Goal: Information Seeking & Learning: Learn about a topic

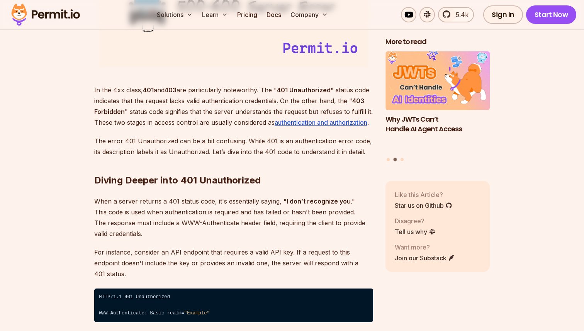
scroll to position [1054, 0]
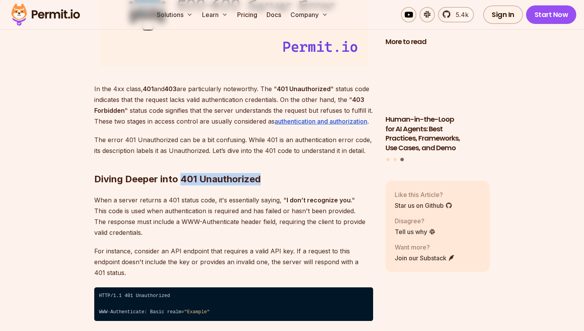
drag, startPoint x: 185, startPoint y: 178, endPoint x: 261, endPoint y: 178, distance: 76.4
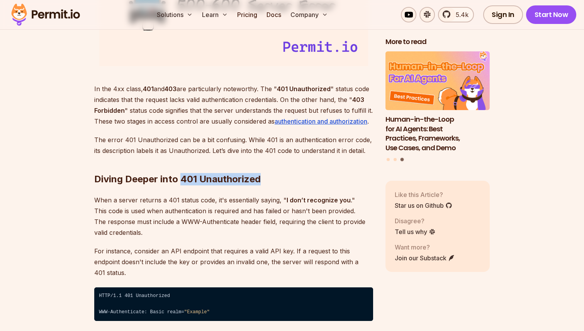
click at [261, 178] on h2 "Diving Deeper into 401 Unauthorized" at bounding box center [233, 163] width 279 height 43
drag, startPoint x: 261, startPoint y: 178, endPoint x: 88, endPoint y: 173, distance: 173.3
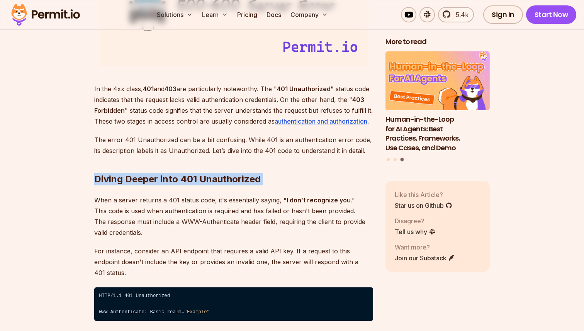
drag, startPoint x: 92, startPoint y: 176, endPoint x: 276, endPoint y: 179, distance: 183.3
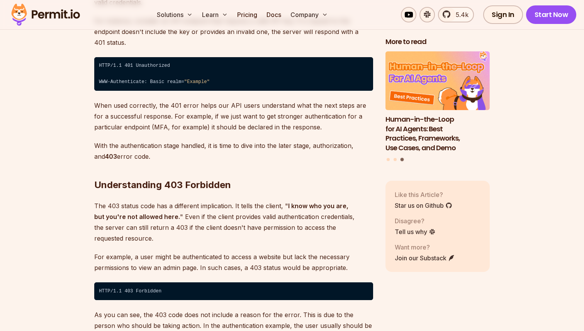
scroll to position [1285, 0]
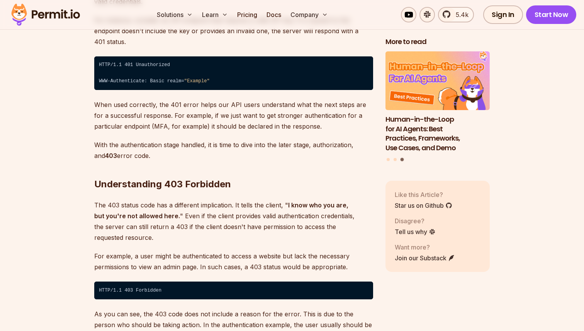
click at [103, 172] on h2 "Understanding 403 Forbidden" at bounding box center [233, 168] width 279 height 43
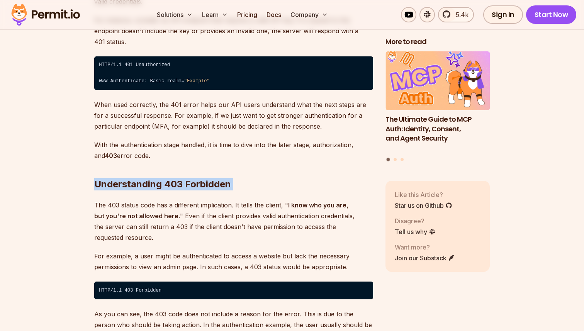
click at [161, 176] on h2 "Understanding 403 Forbidden" at bounding box center [233, 168] width 279 height 43
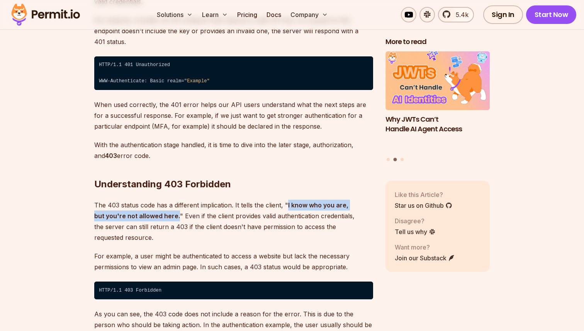
drag, startPoint x: 288, startPoint y: 194, endPoint x: 166, endPoint y: 203, distance: 121.9
click at [166, 203] on p "The 403 status code has a different implication. It tells the client, " I know …" at bounding box center [233, 221] width 279 height 43
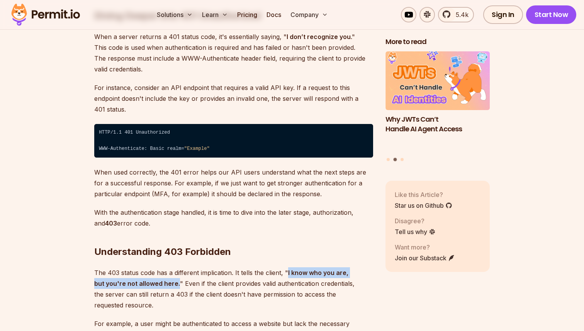
scroll to position [1385, 0]
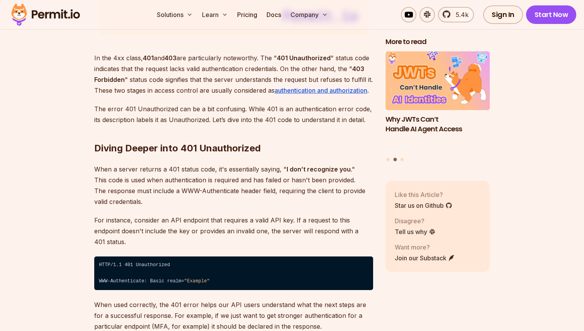
scroll to position [1102, 0]
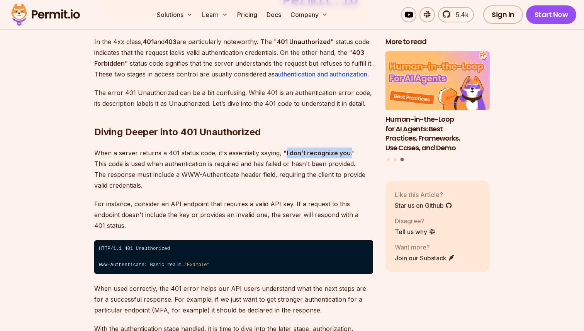
drag, startPoint x: 283, startPoint y: 152, endPoint x: 348, endPoint y: 152, distance: 64.8
click at [348, 152] on p "When a server returns a 401 status code, it's essentially saying, " I don’t rec…" at bounding box center [233, 168] width 279 height 43
drag, startPoint x: 348, startPoint y: 152, endPoint x: 285, endPoint y: 154, distance: 62.9
click at [285, 154] on p "When a server returns a 401 status code, it's essentially saying, " I don’t rec…" at bounding box center [233, 168] width 279 height 43
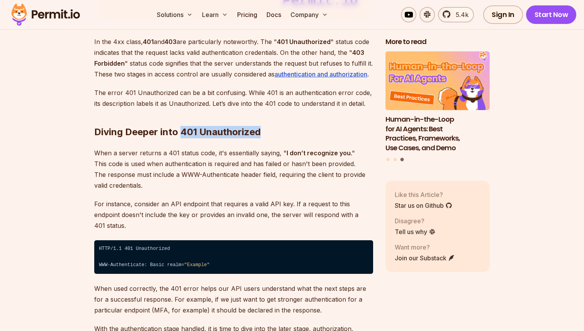
drag, startPoint x: 184, startPoint y: 133, endPoint x: 293, endPoint y: 133, distance: 108.5
click at [293, 133] on h2 "Diving Deeper into 401 Unauthorized" at bounding box center [233, 116] width 279 height 43
drag, startPoint x: 284, startPoint y: 154, endPoint x: 347, endPoint y: 154, distance: 62.5
click at [347, 154] on p "When a server returns a 401 status code, it's essentially saying, " I don’t rec…" at bounding box center [233, 168] width 279 height 43
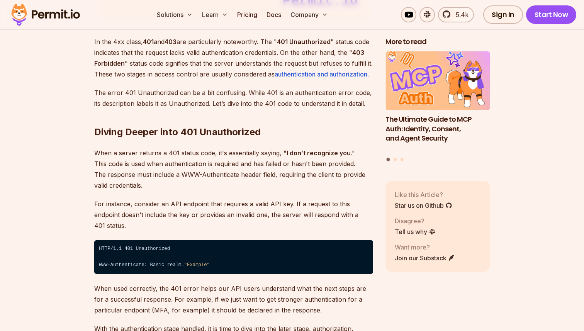
click at [347, 154] on p "When a server returns a 401 status code, it's essentially saying, " I don’t rec…" at bounding box center [233, 168] width 279 height 43
drag, startPoint x: 347, startPoint y: 154, endPoint x: 284, endPoint y: 153, distance: 62.5
click at [284, 153] on p "When a server returns a 401 status code, it's essentially saying, " I don’t rec…" at bounding box center [233, 168] width 279 height 43
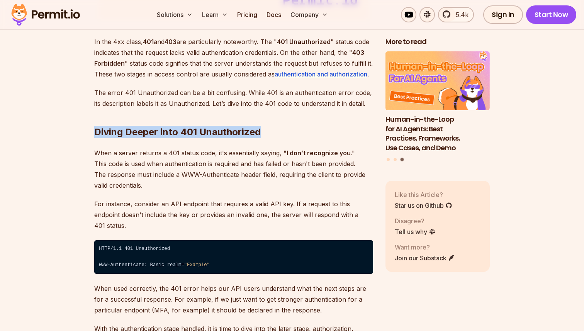
drag, startPoint x: 91, startPoint y: 132, endPoint x: 270, endPoint y: 131, distance: 178.7
click at [270, 131] on h2 "Diving Deeper into 401 Unauthorized" at bounding box center [233, 116] width 279 height 43
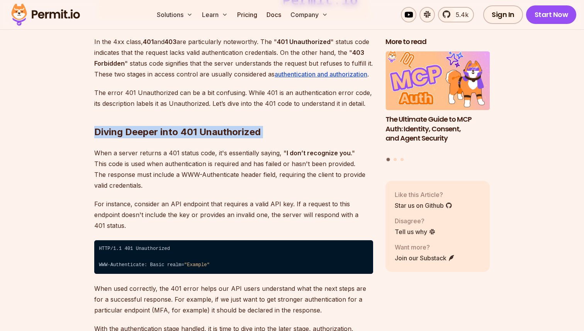
drag, startPoint x: 270, startPoint y: 131, endPoint x: 100, endPoint y: 129, distance: 169.8
click at [100, 129] on h2 "Diving Deeper into 401 Unauthorized" at bounding box center [233, 116] width 279 height 43
click at [210, 131] on h2 "Diving Deeper into 401 Unauthorized" at bounding box center [233, 116] width 279 height 43
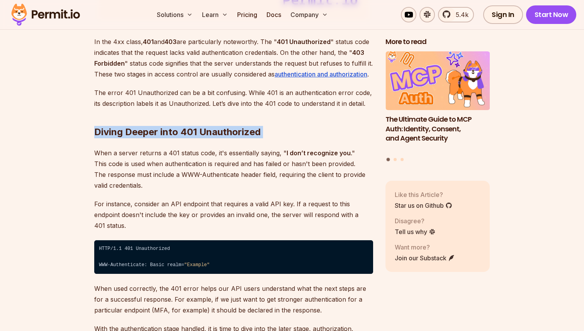
click at [210, 131] on h2 "Diving Deeper into 401 Unauthorized" at bounding box center [233, 116] width 279 height 43
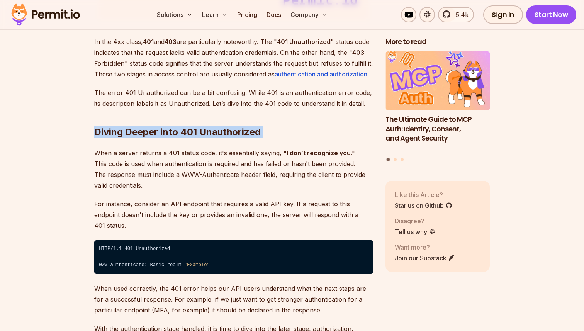
click at [220, 132] on h2 "Diving Deeper into 401 Unauthorized" at bounding box center [233, 116] width 279 height 43
click at [175, 134] on h2 "Diving Deeper into 401 Unauthorized" at bounding box center [233, 116] width 279 height 43
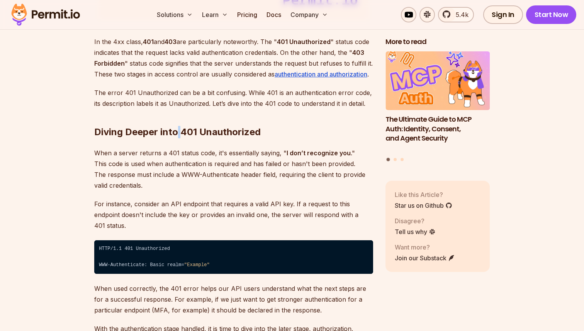
click at [175, 134] on h2 "Diving Deeper into 401 Unauthorized" at bounding box center [233, 116] width 279 height 43
click at [190, 134] on h2 "Diving Deeper into 401 Unauthorized" at bounding box center [233, 116] width 279 height 43
click at [222, 136] on h2 "Diving Deeper into 401 Unauthorized" at bounding box center [233, 116] width 279 height 43
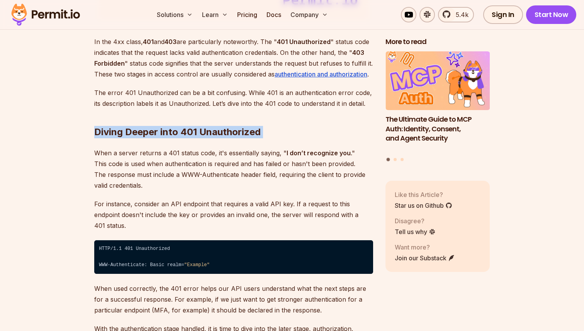
click at [222, 136] on h2 "Diving Deeper into 401 Unauthorized" at bounding box center [233, 116] width 279 height 43
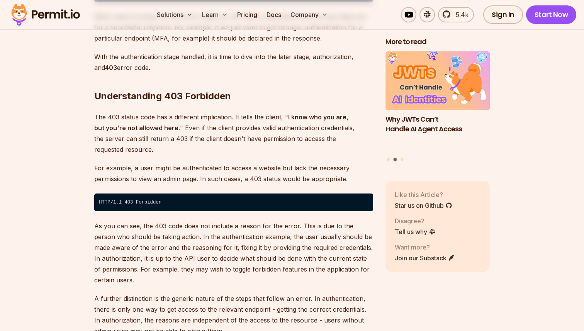
scroll to position [1388, 0]
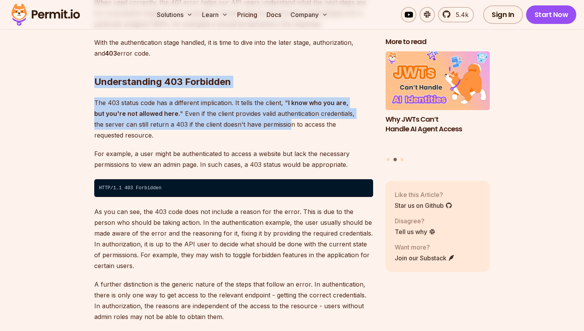
drag, startPoint x: 154, startPoint y: 83, endPoint x: 257, endPoint y: 112, distance: 107.8
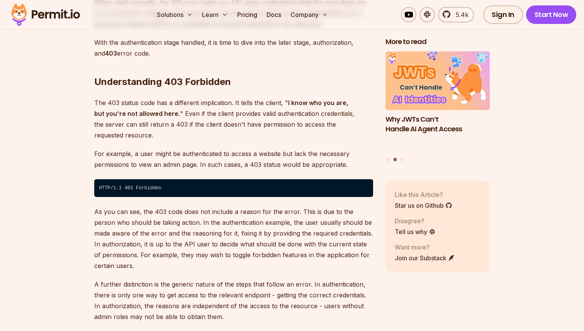
click at [222, 61] on h2 "Understanding 403 Forbidden" at bounding box center [233, 66] width 279 height 43
drag, startPoint x: 232, startPoint y: 71, endPoint x: 94, endPoint y: 68, distance: 138.6
click at [94, 68] on h2 "Understanding 403 Forbidden" at bounding box center [233, 66] width 279 height 43
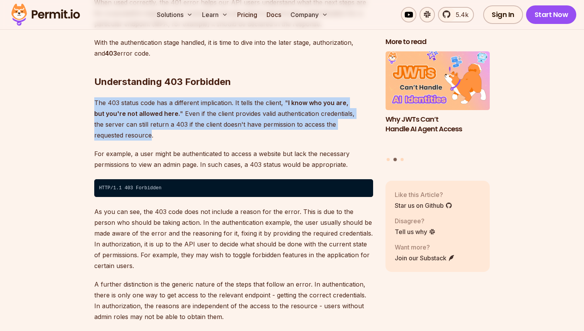
drag, startPoint x: 96, startPoint y: 91, endPoint x: 360, endPoint y: 111, distance: 264.8
click at [360, 111] on p "The 403 status code has a different implication. It tells the client, " I know …" at bounding box center [233, 118] width 279 height 43
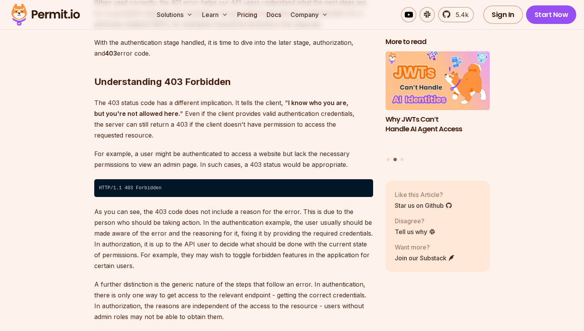
click at [366, 114] on p "The 403 status code has a different implication. It tells the client, " I know …" at bounding box center [233, 118] width 279 height 43
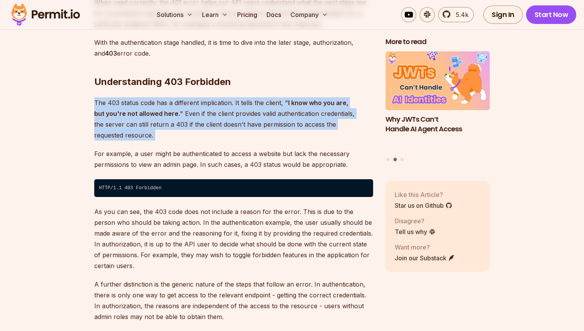
drag, startPoint x: 366, startPoint y: 114, endPoint x: 113, endPoint y: 83, distance: 254.3
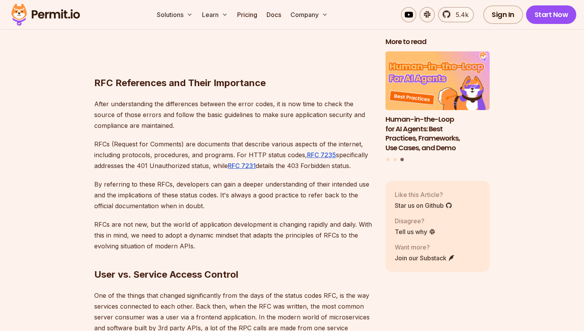
scroll to position [1764, 0]
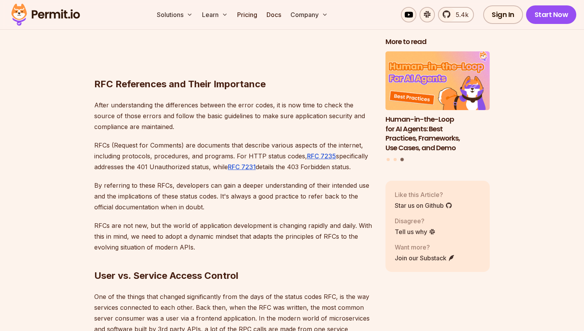
click at [117, 66] on h2 "RFC References and Their Importance" at bounding box center [233, 68] width 279 height 43
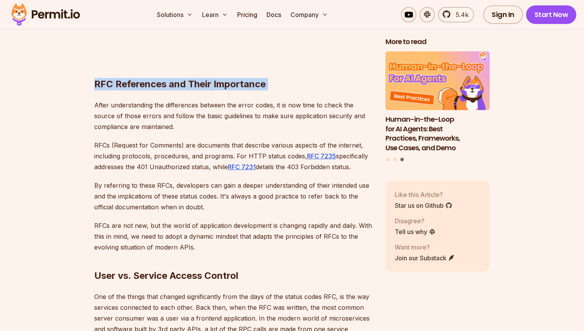
click at [117, 66] on h2 "RFC References and Their Importance" at bounding box center [233, 68] width 279 height 43
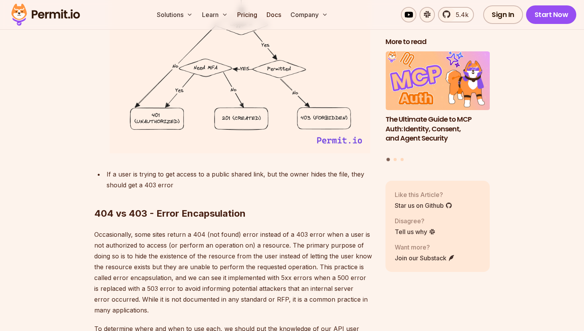
scroll to position [2808, 0]
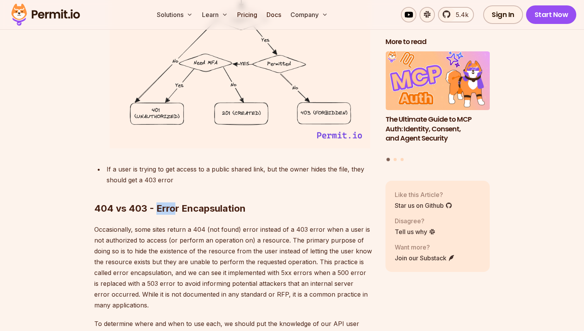
drag, startPoint x: 156, startPoint y: 187, endPoint x: 193, endPoint y: 187, distance: 36.3
click at [178, 187] on h2 "404 vs 403 - Error Encapsulation" at bounding box center [233, 192] width 279 height 43
click at [252, 187] on h2 "404 vs 403 - Error Encapsulation" at bounding box center [233, 192] width 279 height 43
drag, startPoint x: 252, startPoint y: 187, endPoint x: 149, endPoint y: 186, distance: 102.7
click at [149, 186] on h2 "404 vs 403 - Error Encapsulation" at bounding box center [233, 192] width 279 height 43
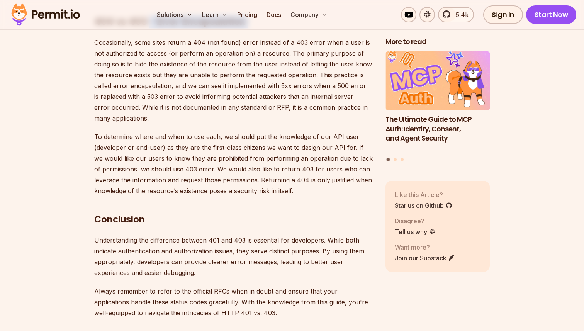
scroll to position [2983, 0]
